Goal: Transaction & Acquisition: Purchase product/service

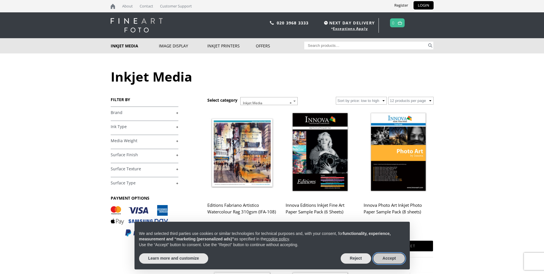
click at [388, 260] on button "Accept" at bounding box center [389, 258] width 32 height 10
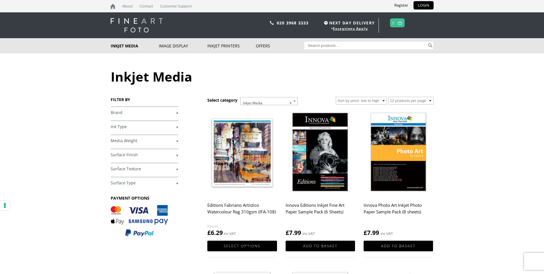
click at [176, 113] on link "+" at bounding box center [145, 112] width 68 height 5
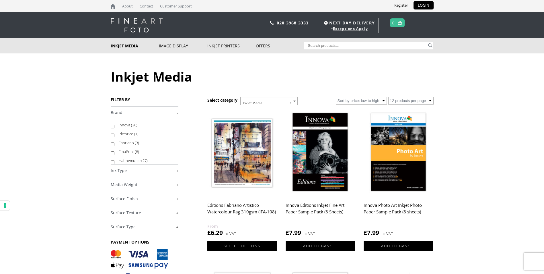
click at [112, 161] on input "Hahnemuhle (27)" at bounding box center [113, 162] width 4 height 4
checkbox input "true"
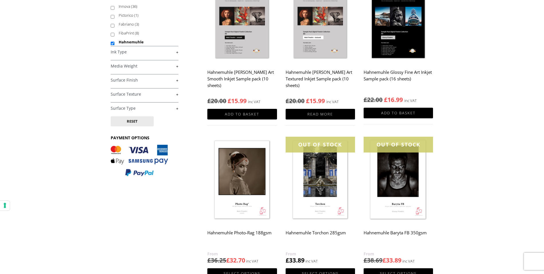
scroll to position [143, 0]
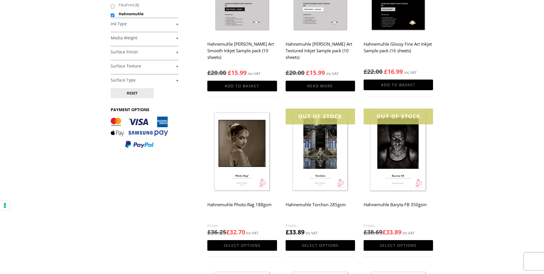
click at [237, 178] on img at bounding box center [241, 151] width 69 height 87
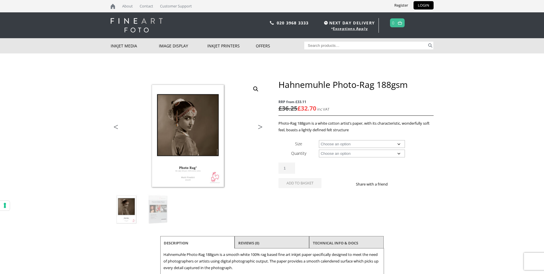
click at [399, 143] on select "Choose an option A4 Sheet A3 Sheet A3+ Sheet A2 Sheet 17" Wide Roll 24" Wide Ro…" at bounding box center [362, 144] width 86 height 8
click at [319, 140] on select "Choose an option A4 Sheet A3 Sheet A3+ Sheet A2 Sheet 17" Wide Roll 24" Wide Ro…" at bounding box center [362, 144] width 86 height 8
select select "a2-sheet"
click at [400, 155] on select "Choose an option 25 Sheets" at bounding box center [362, 153] width 86 height 8
select select "25-sheets"
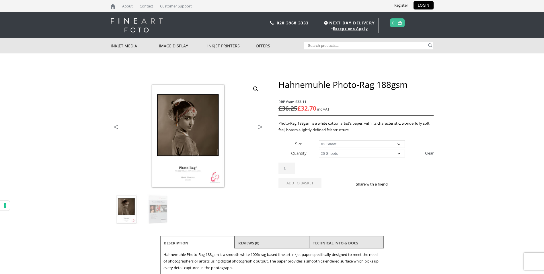
click at [319, 149] on select "Choose an option 25 Sheets" at bounding box center [362, 153] width 86 height 8
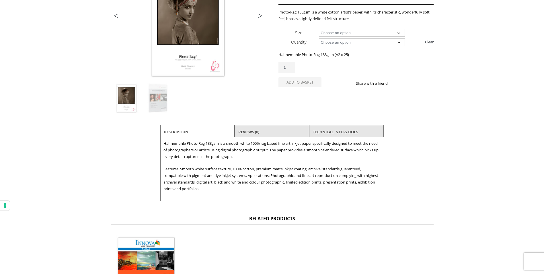
scroll to position [115, 0]
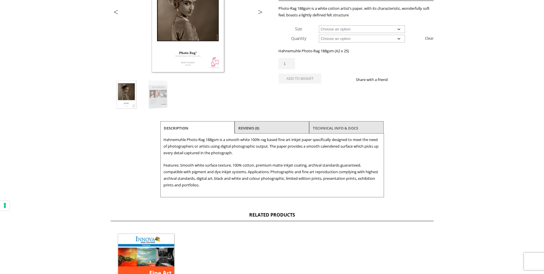
click at [345, 130] on link "TECHNICAL INFO & DOCS" at bounding box center [335, 128] width 45 height 10
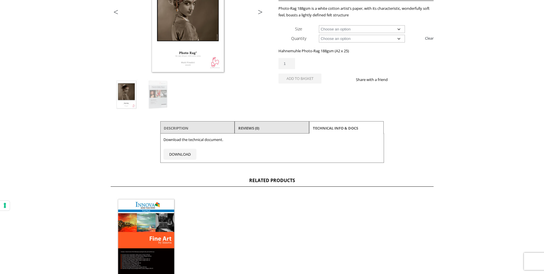
click at [184, 126] on link "Description" at bounding box center [176, 128] width 25 height 10
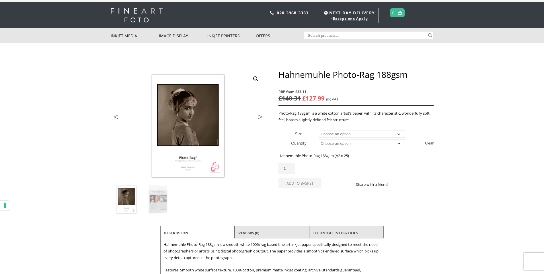
scroll to position [0, 0]
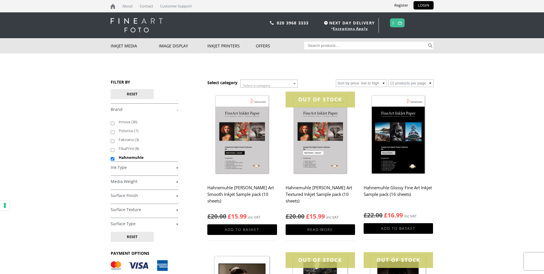
scroll to position [143, 0]
